Goal: Book appointment/travel/reservation

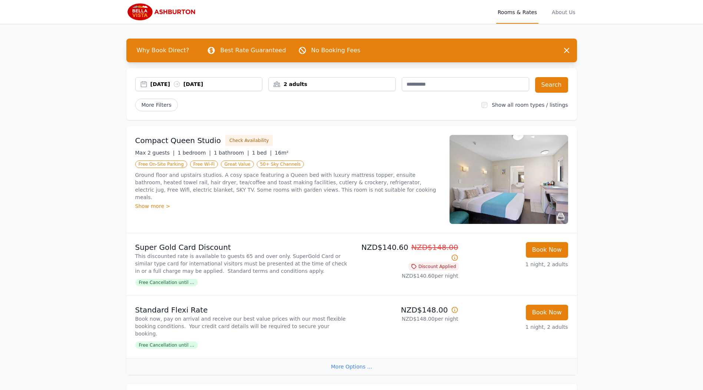
click at [527, 180] on img at bounding box center [508, 179] width 119 height 89
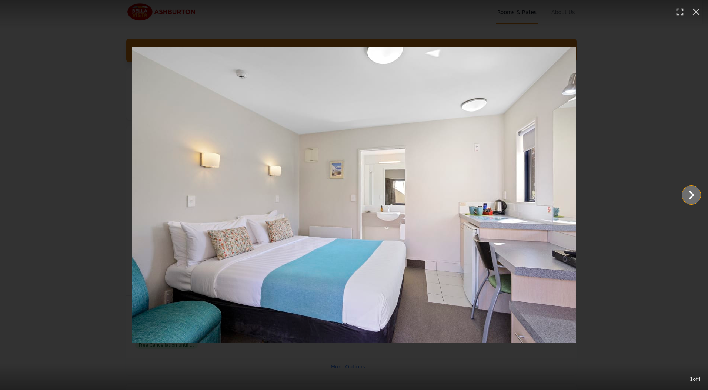
click at [688, 193] on icon "Show slide 2 of 4" at bounding box center [692, 195] width 18 height 18
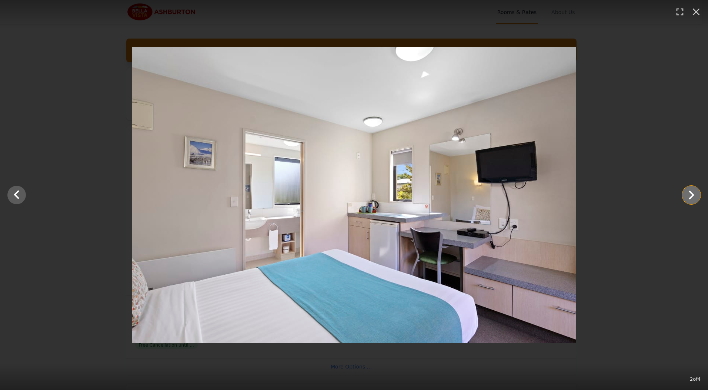
click at [688, 193] on icon "Show slide 3 of 4" at bounding box center [692, 195] width 18 height 18
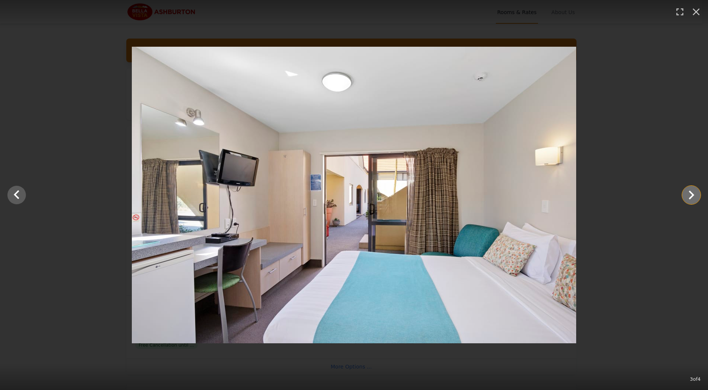
click at [688, 193] on icon "Show slide 4 of 4" at bounding box center [692, 195] width 18 height 18
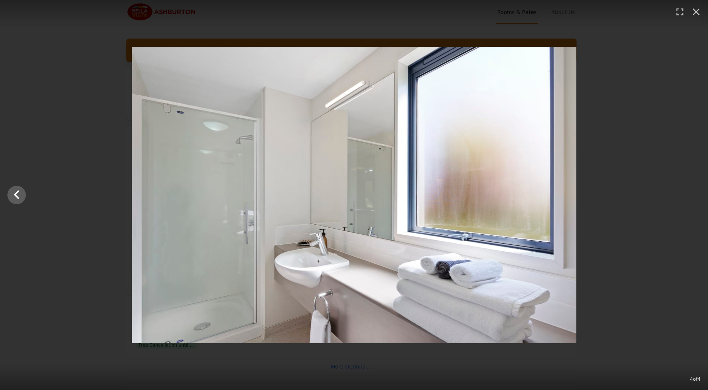
click at [688, 193] on div at bounding box center [354, 195] width 708 height 296
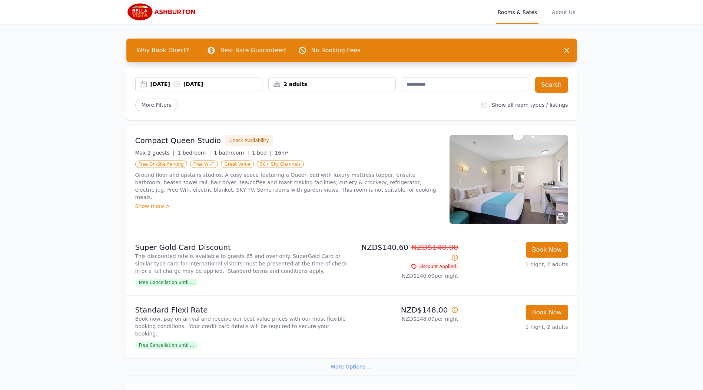
click at [516, 163] on img at bounding box center [508, 179] width 119 height 89
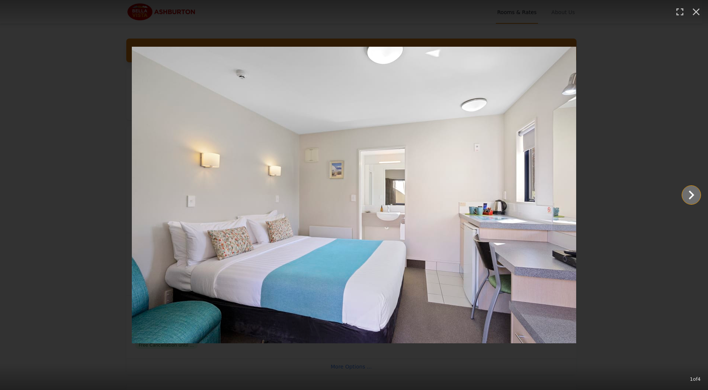
click at [689, 197] on icon "Show slide 2 of 4" at bounding box center [692, 195] width 18 height 18
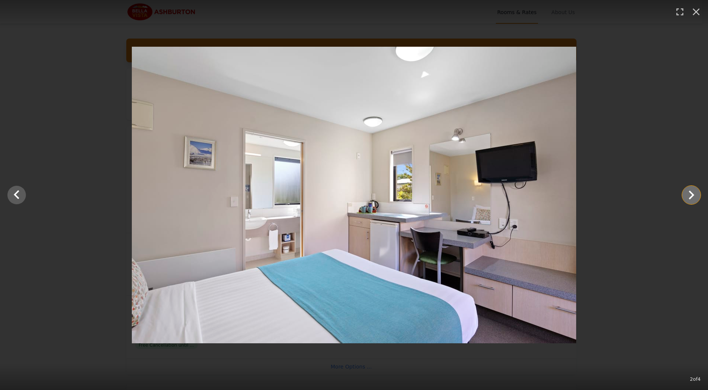
click at [689, 197] on icon "Show slide 3 of 4" at bounding box center [692, 195] width 18 height 18
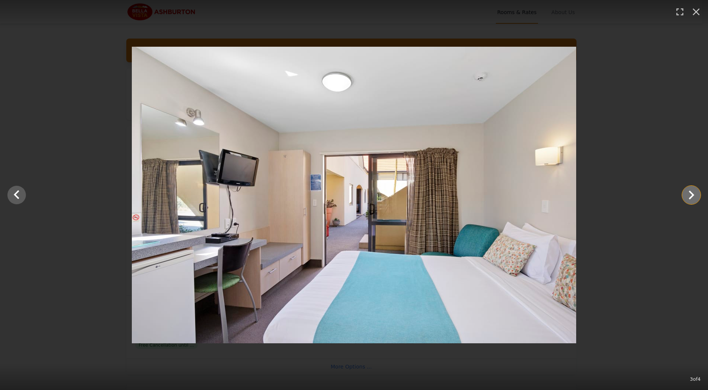
click at [689, 197] on icon "Show slide 4 of 4" at bounding box center [692, 195] width 18 height 18
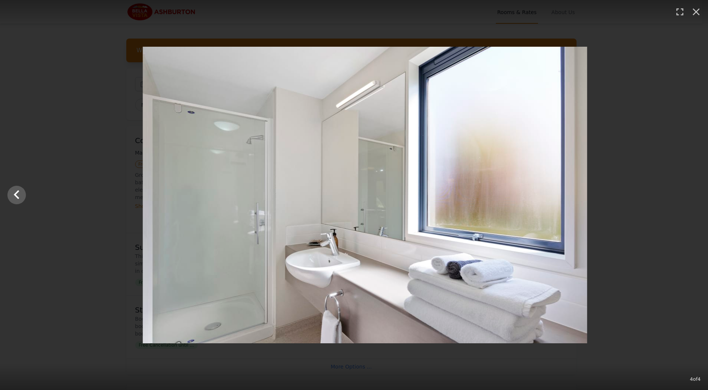
click at [689, 197] on div at bounding box center [365, 195] width 708 height 296
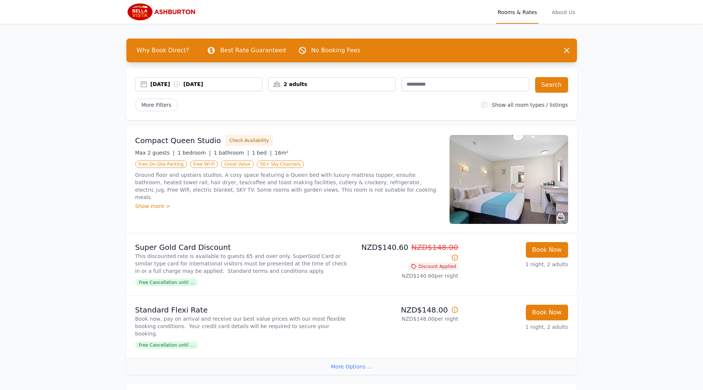
click at [523, 183] on img at bounding box center [508, 179] width 119 height 89
